Goal: Feedback & Contribution: Leave review/rating

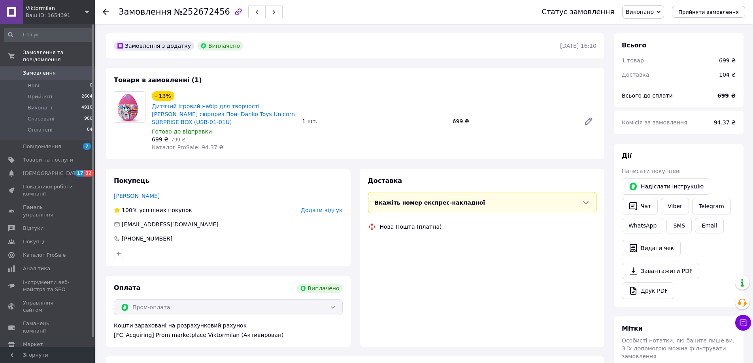
scroll to position [19, 0]
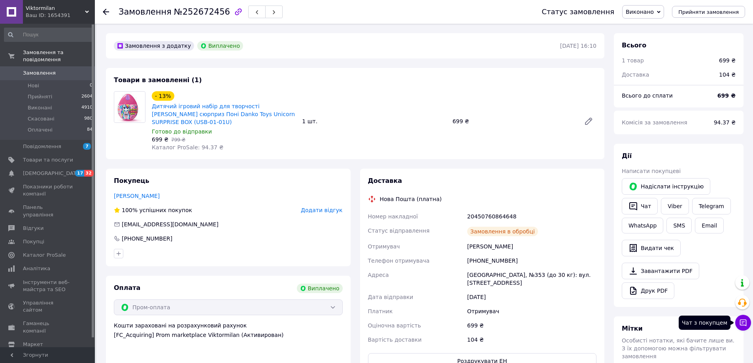
click at [745, 323] on icon at bounding box center [743, 323] width 8 height 8
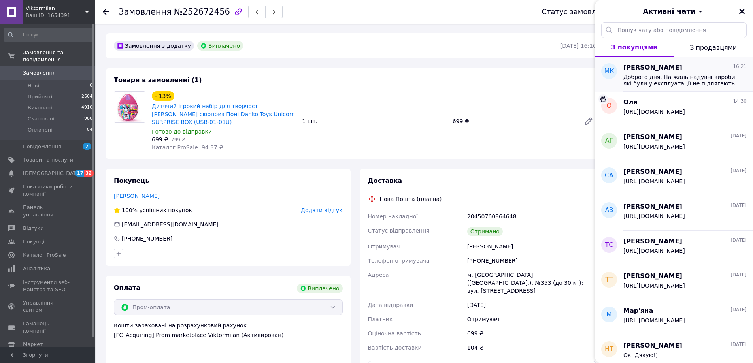
click at [653, 80] on span "Доброго дня. На жаль надувні вироби які були у експлуатації не підлягають обмін…" at bounding box center [679, 80] width 112 height 13
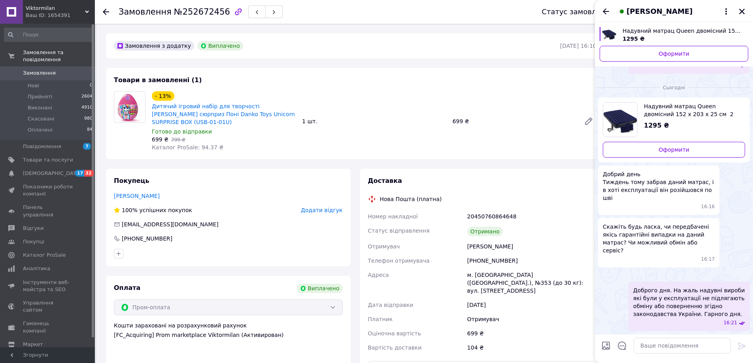
scroll to position [530, 0]
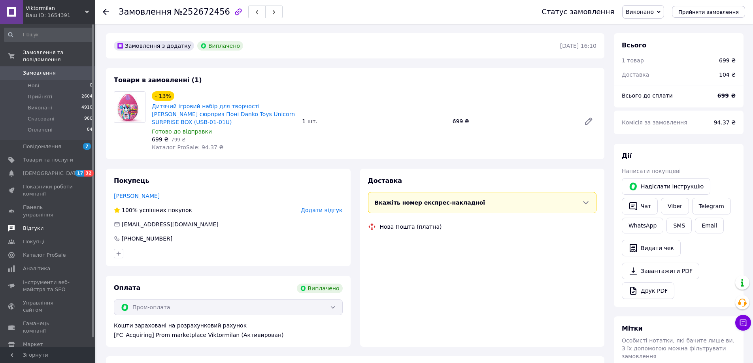
click at [34, 225] on span "Відгуки" at bounding box center [33, 228] width 21 height 7
